Goal: Task Accomplishment & Management: Manage account settings

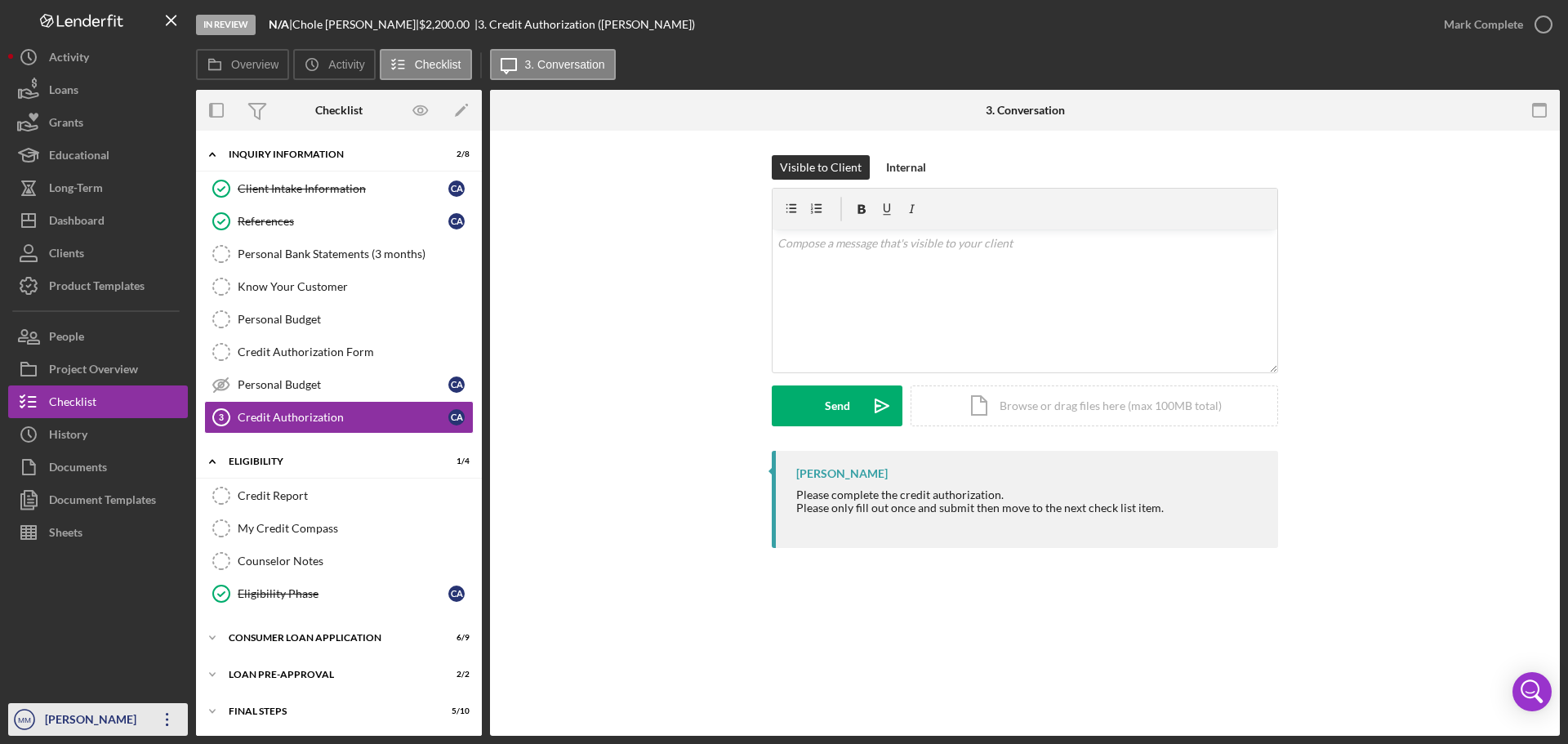
click at [170, 713] on icon "Icon/Overflow" at bounding box center [167, 719] width 41 height 41
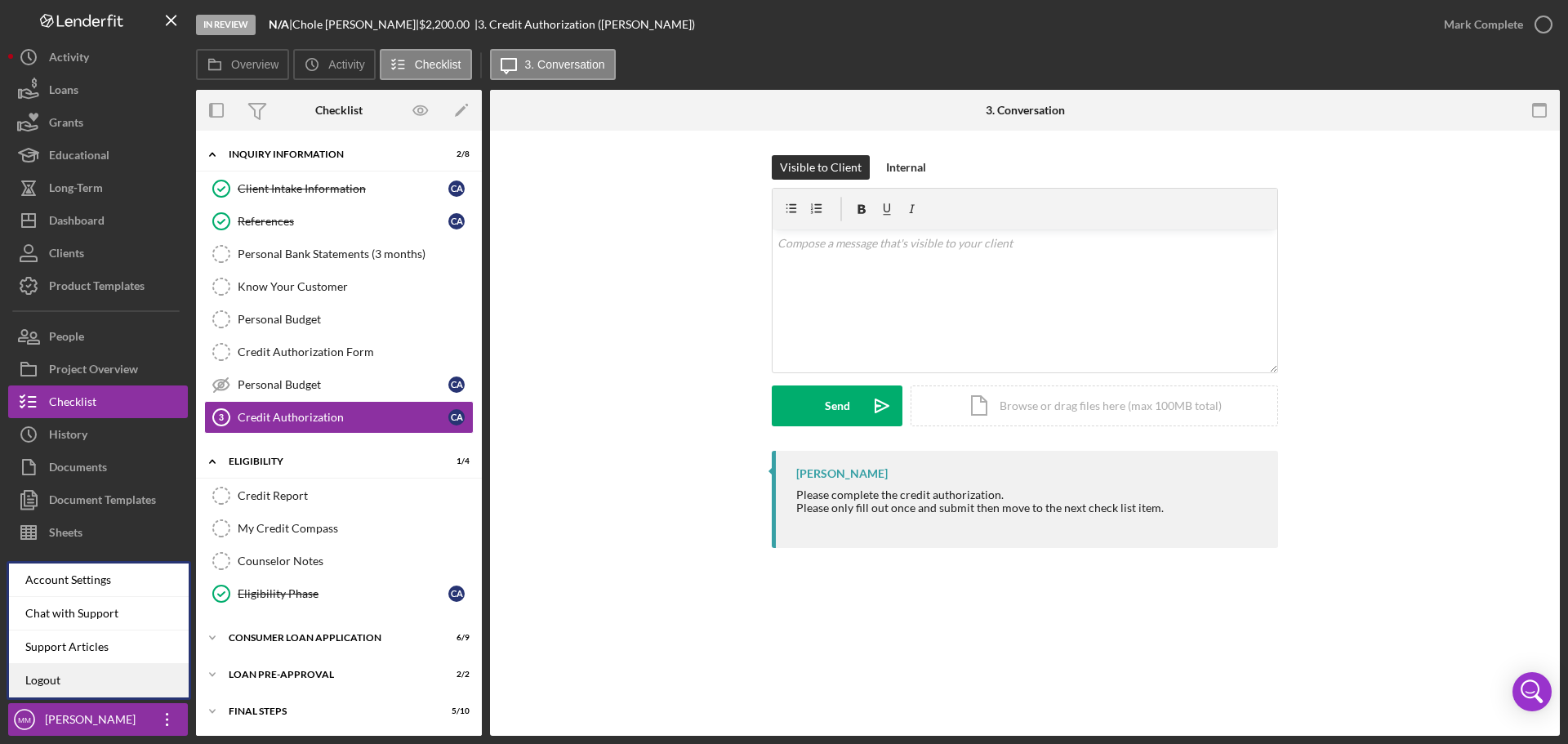
click at [67, 677] on link "Logout" at bounding box center [99, 681] width 180 height 33
